Goal: Task Accomplishment & Management: Manage account settings

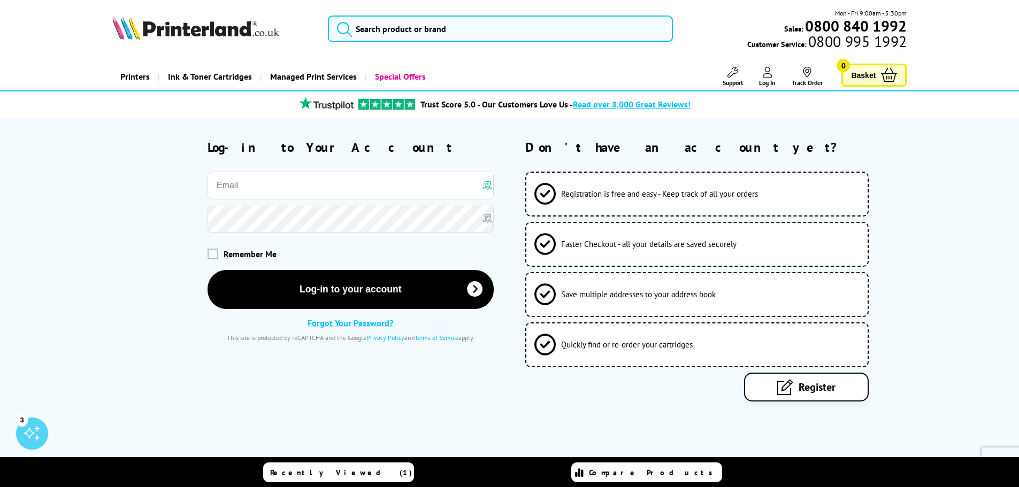
click at [264, 168] on div "Log-in to Your Account Remember Me Log-in to your account Privacy Policy" at bounding box center [303, 240] width 382 height 203
click at [268, 182] on input "email" at bounding box center [351, 186] width 286 height 28
type input "[PERSON_NAME][EMAIL_ADDRESS][PERSON_NAME][DOMAIN_NAME]"
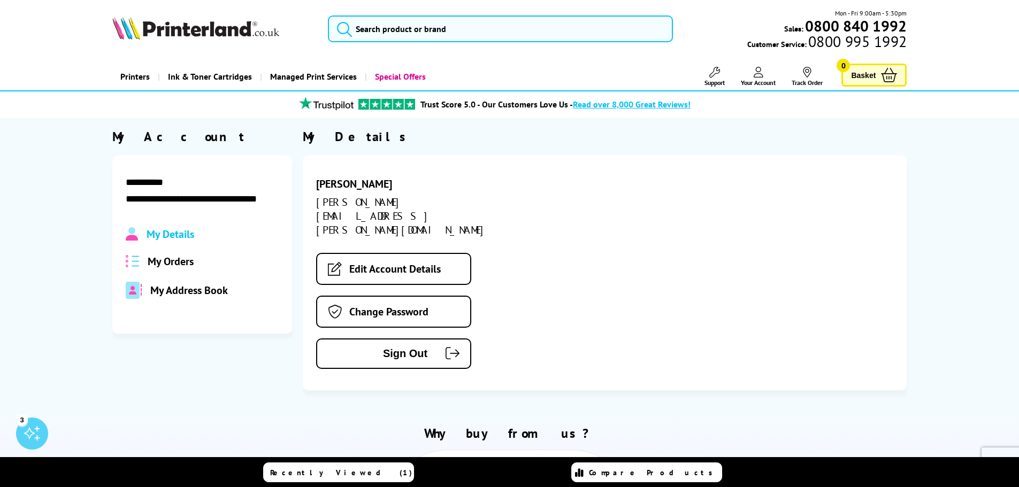
click at [184, 265] on span "My Orders" at bounding box center [171, 262] width 46 height 14
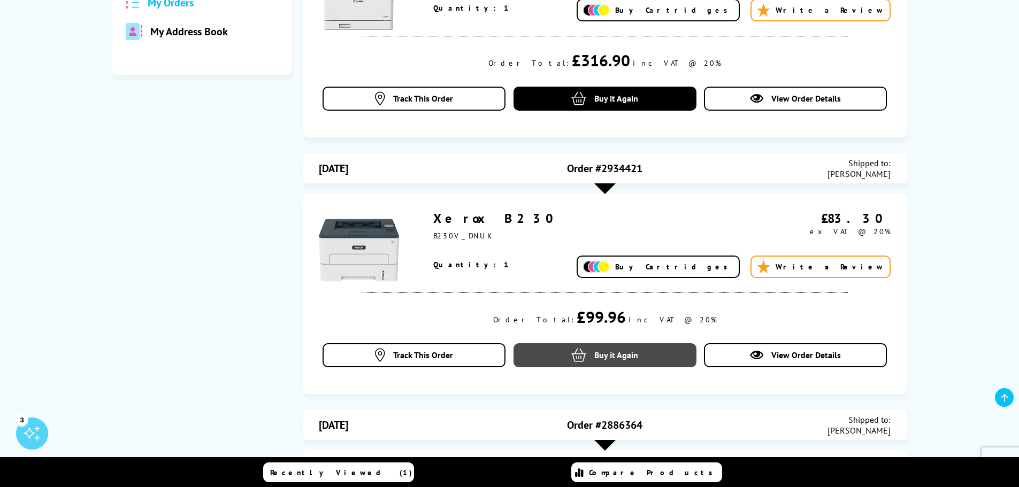
scroll to position [321, 0]
